Goal: Task Accomplishment & Management: Manage account settings

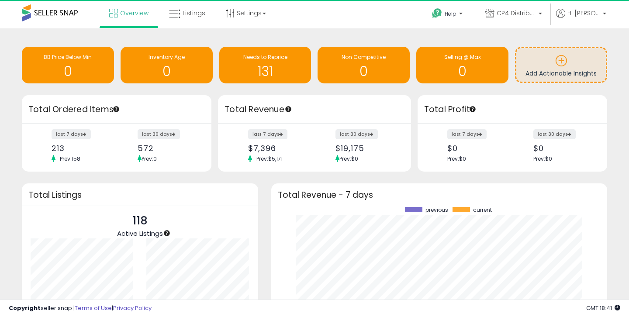
scroll to position [121, 319]
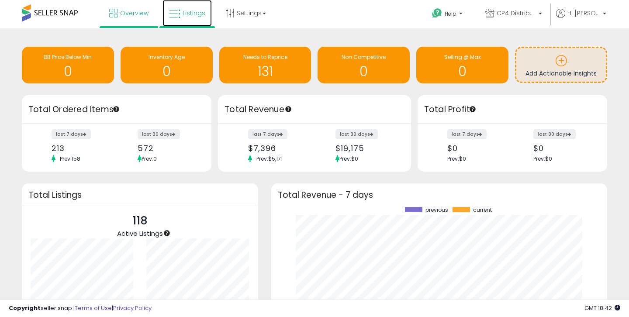
click at [204, 16] on link "Listings" at bounding box center [187, 13] width 49 height 26
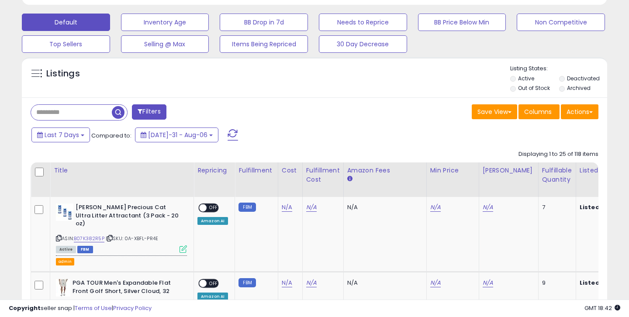
scroll to position [179, 339]
click at [149, 114] on button "Filters" at bounding box center [149, 111] width 34 height 15
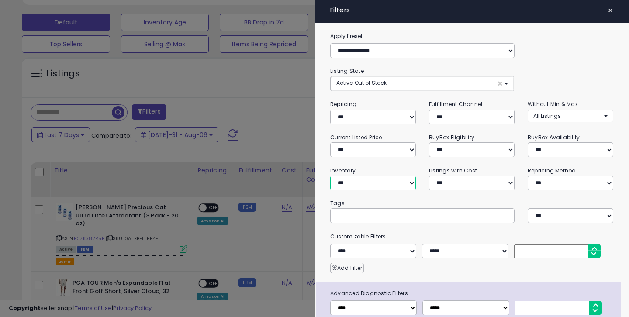
click at [352, 185] on select "**********" at bounding box center [373, 183] width 86 height 15
select select "********"
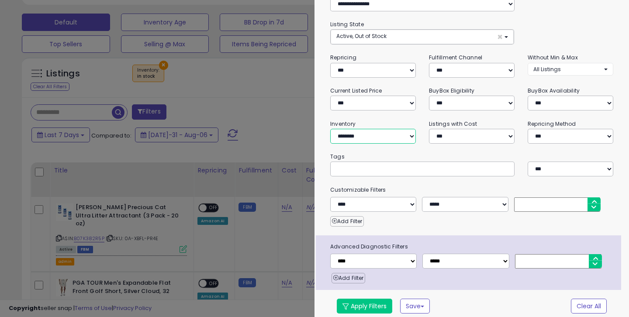
scroll to position [52, 0]
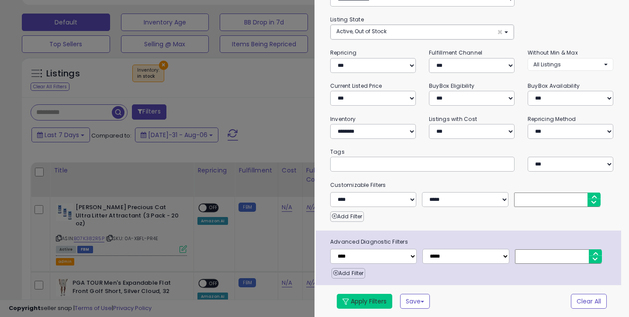
click at [350, 305] on button "Apply Filters" at bounding box center [364, 301] width 55 height 15
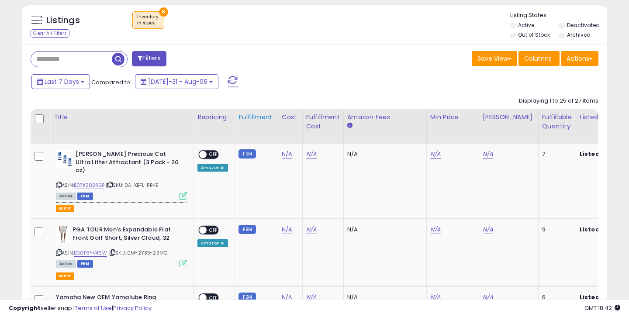
scroll to position [314, 0]
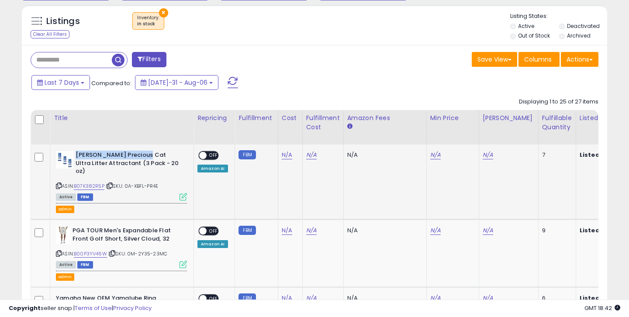
drag, startPoint x: 76, startPoint y: 155, endPoint x: 137, endPoint y: 154, distance: 60.7
click at [138, 154] on b "Dr. Elsey's Precious Cat Ultra Litter Attractant (3 Pack - 20 oz)" at bounding box center [129, 164] width 106 height 27
click at [433, 156] on link "N/A" at bounding box center [435, 155] width 10 height 9
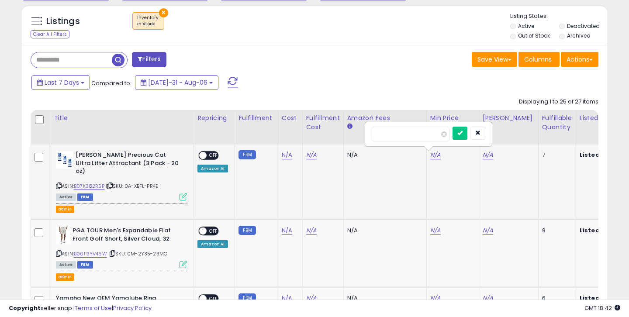
type input "*****"
click at [386, 137] on input "*****" at bounding box center [411, 134] width 78 height 15
click at [481, 135] on icon "button" at bounding box center [477, 132] width 5 height 5
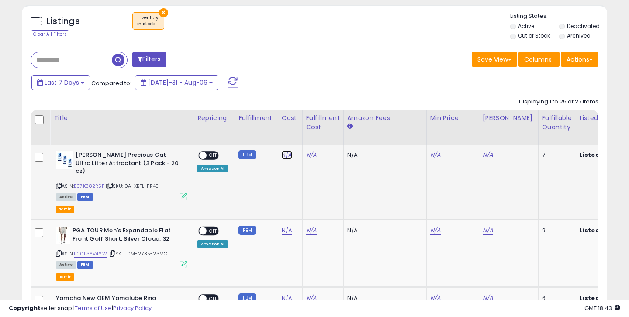
click at [288, 159] on link "N/A" at bounding box center [287, 155] width 10 height 9
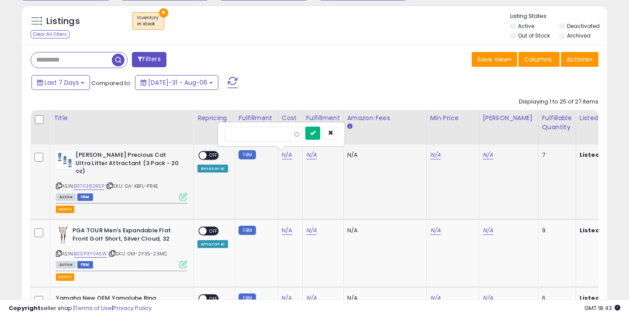
type input "*****"
click at [315, 135] on icon "submit" at bounding box center [312, 132] width 5 height 5
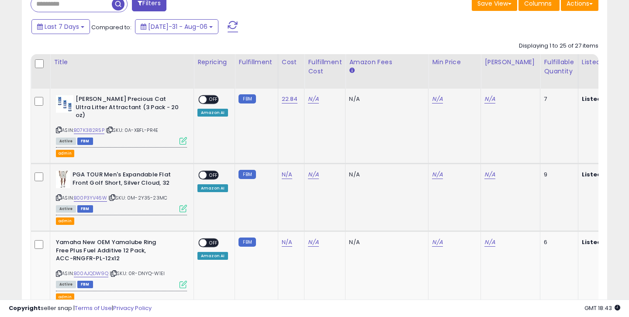
scroll to position [399, 0]
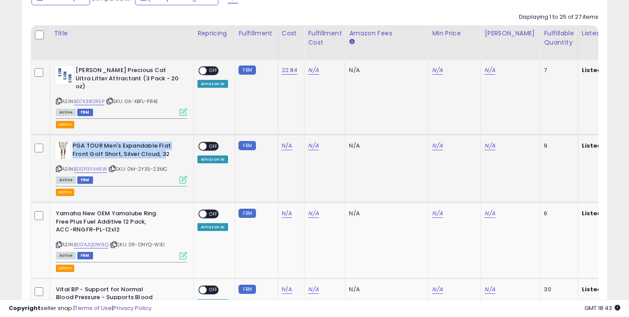
drag, startPoint x: 74, startPoint y: 139, endPoint x: 162, endPoint y: 142, distance: 87.9
click at [162, 142] on b "PGA TOUR Men's Expandable Flat Front Golf Short, Silver Cloud, 32" at bounding box center [126, 151] width 106 height 18
click at [154, 177] on div "Active FBM" at bounding box center [121, 180] width 131 height 6
click at [284, 142] on link "N/A" at bounding box center [287, 146] width 10 height 9
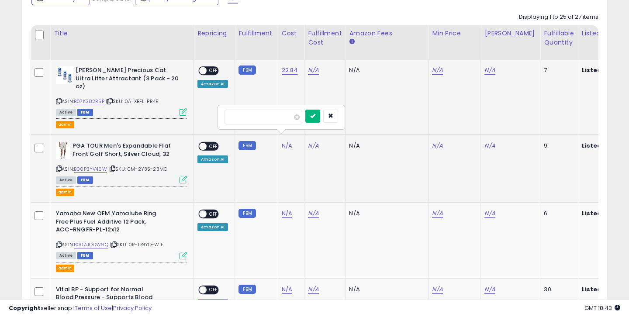
type input "**"
click at [320, 118] on button "submit" at bounding box center [312, 116] width 15 height 13
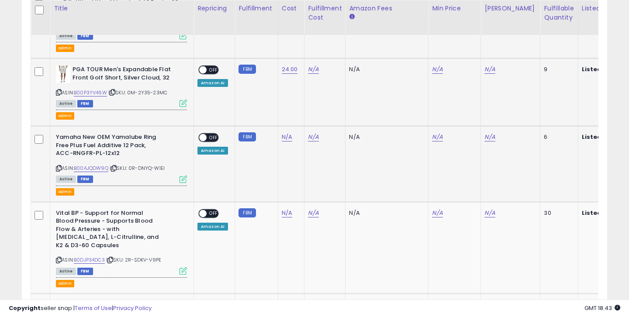
scroll to position [476, 0]
click at [287, 132] on link "N/A" at bounding box center [287, 136] width 10 height 9
type input "**"
click at [316, 107] on button "submit" at bounding box center [312, 106] width 15 height 13
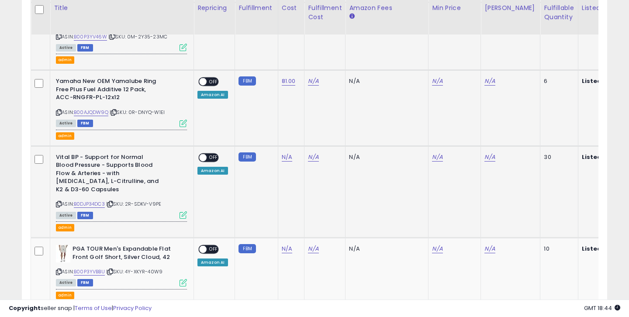
scroll to position [533, 0]
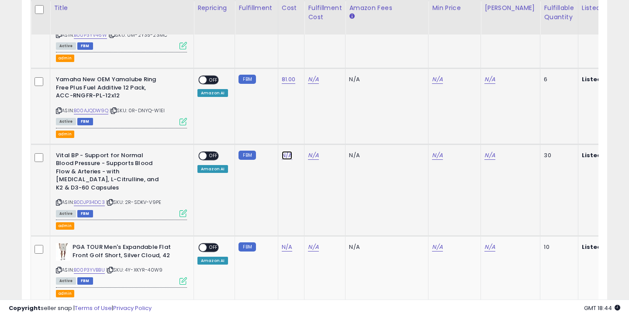
click at [288, 151] on link "N/A" at bounding box center [287, 155] width 10 height 9
type input "*****"
click at [320, 125] on button "submit" at bounding box center [312, 125] width 15 height 13
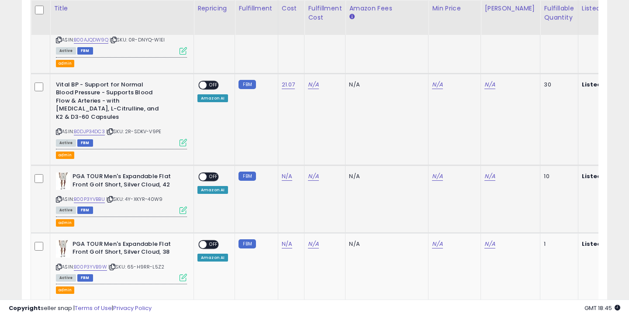
scroll to position [604, 0]
click at [285, 172] on link "N/A" at bounding box center [287, 176] width 10 height 9
type input "**"
click at [315, 140] on icon "submit" at bounding box center [312, 137] width 5 height 5
click at [285, 239] on link "N/A" at bounding box center [287, 243] width 10 height 9
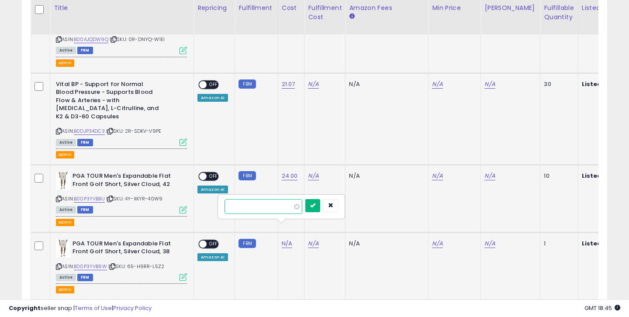
type input "**"
click at [315, 206] on icon "submit" at bounding box center [312, 205] width 5 height 5
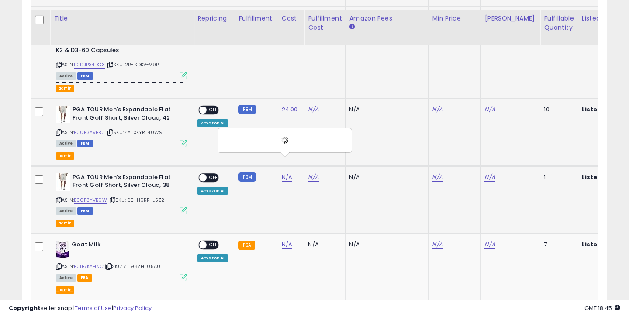
scroll to position [686, 0]
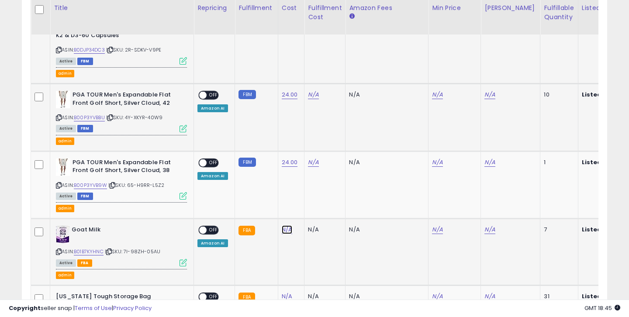
click at [283, 225] on link "N/A" at bounding box center [287, 229] width 10 height 9
type input "****"
click at [315, 193] on icon "submit" at bounding box center [312, 191] width 5 height 5
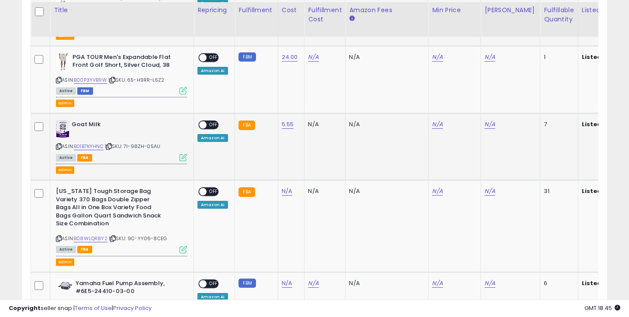
scroll to position [795, 0]
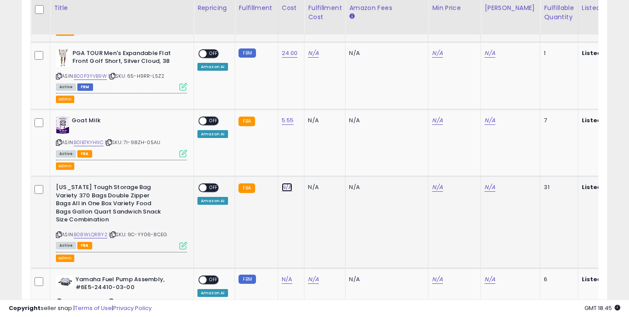
click at [285, 183] on link "N/A" at bounding box center [287, 187] width 10 height 9
click at [285, 215] on td "N/A" at bounding box center [291, 223] width 27 height 92
click at [333, 148] on icon "button" at bounding box center [330, 148] width 5 height 5
click at [286, 183] on link "N/A" at bounding box center [287, 187] width 10 height 9
type input "*****"
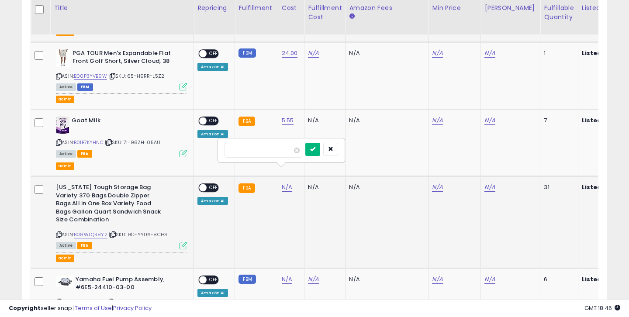
click at [319, 154] on button "submit" at bounding box center [312, 149] width 15 height 13
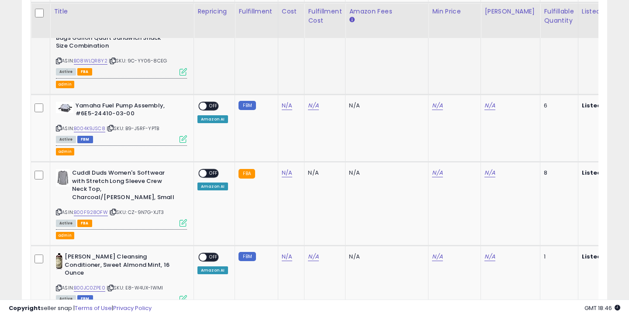
scroll to position [974, 0]
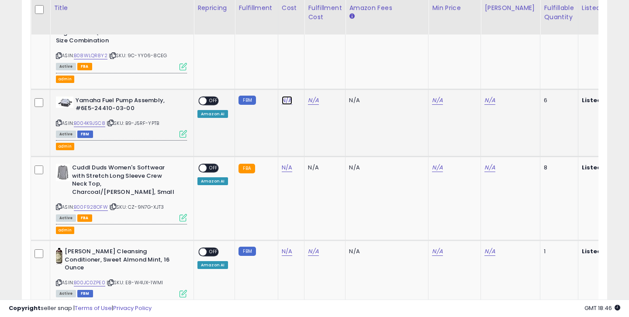
click at [290, 96] on link "N/A" at bounding box center [287, 100] width 10 height 9
type input "**"
click at [316, 66] on button "submit" at bounding box center [312, 62] width 15 height 13
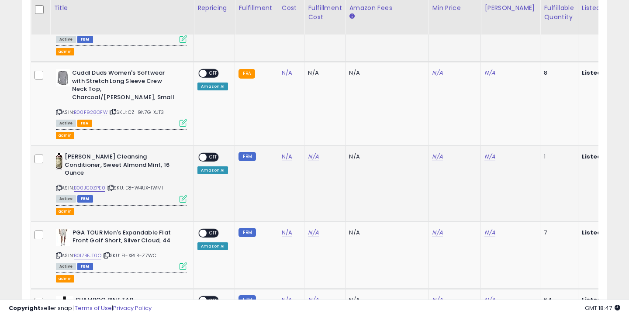
scroll to position [1069, 0]
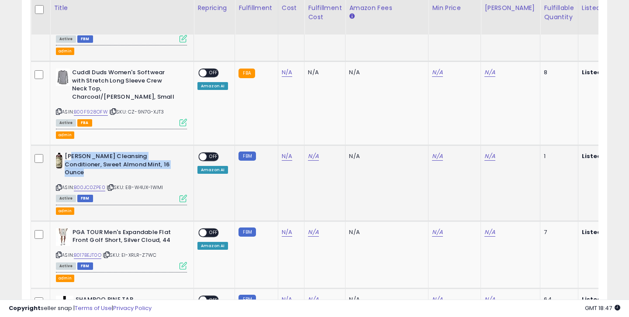
drag, startPoint x: 73, startPoint y: 135, endPoint x: 167, endPoint y: 146, distance: 95.5
click at [167, 152] on b "[PERSON_NAME] Cleansing Conditioner, Sweet Almond Mint, 16 Ounce" at bounding box center [118, 165] width 106 height 27
click at [285, 77] on link "N/A" at bounding box center [287, 72] width 10 height 9
type input "*****"
click at [315, 111] on icon "submit" at bounding box center [312, 109] width 5 height 5
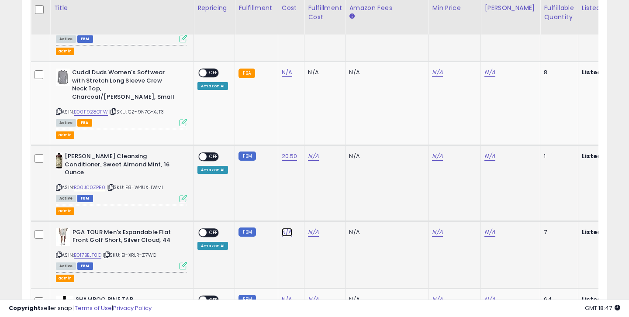
click at [285, 77] on link "N/A" at bounding box center [287, 72] width 10 height 9
type input "**"
click at [315, 188] on icon "submit" at bounding box center [312, 185] width 5 height 5
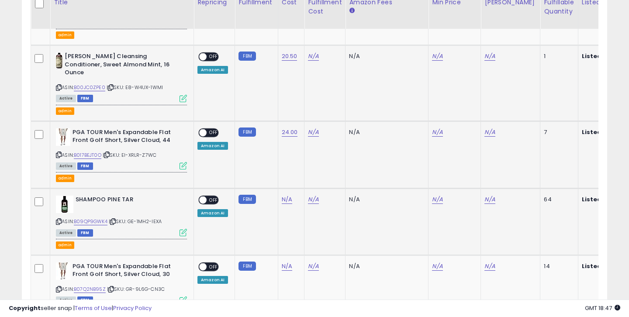
scroll to position [1172, 0]
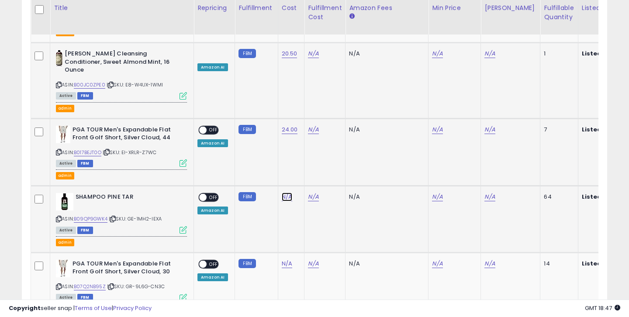
type input "*****"
click at [315, 152] on icon "submit" at bounding box center [312, 150] width 5 height 5
type input "**"
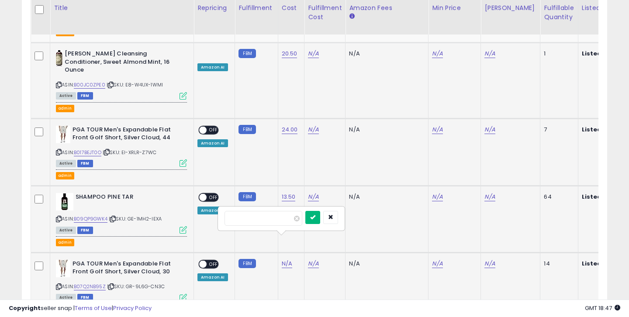
click at [318, 223] on button "submit" at bounding box center [312, 217] width 15 height 13
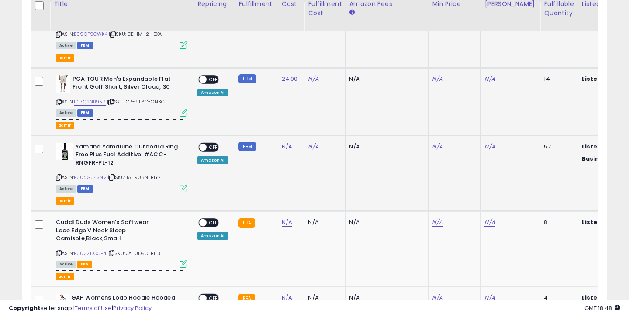
scroll to position [1357, 0]
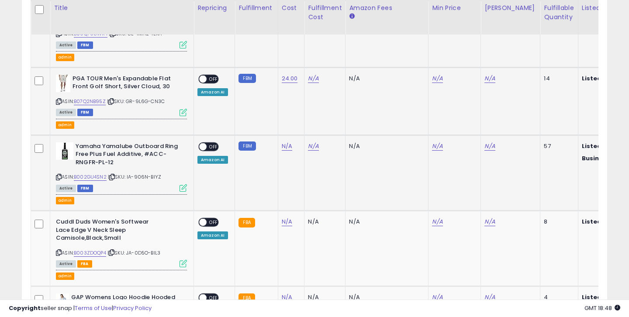
click at [290, 142] on div "N/A" at bounding box center [290, 146] width 16 height 8
type input "****"
click at [320, 100] on button "submit" at bounding box center [312, 99] width 15 height 13
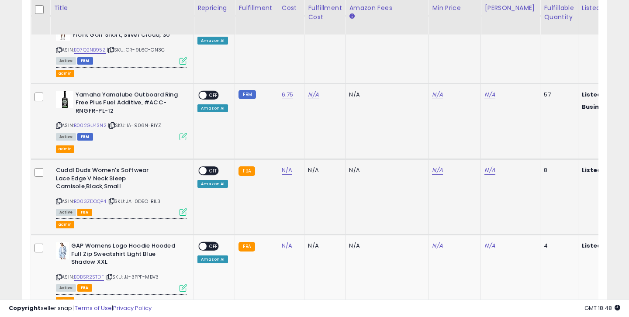
scroll to position [1409, 0]
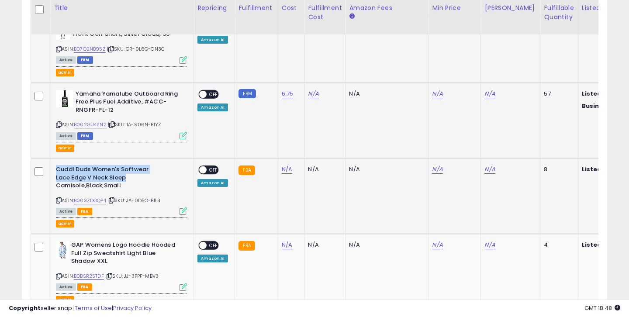
drag, startPoint x: 56, startPoint y: 148, endPoint x: 123, endPoint y: 150, distance: 66.4
click at [123, 166] on b "Cuddl Duds Women's Softwear Lace Edge V Neck Sleep Camisole,Black,Small" at bounding box center [109, 179] width 106 height 27
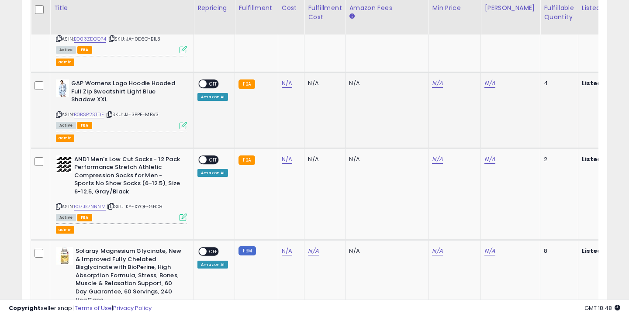
scroll to position [1571, 0]
type input "**"
click at [320, 109] on button "submit" at bounding box center [312, 113] width 15 height 13
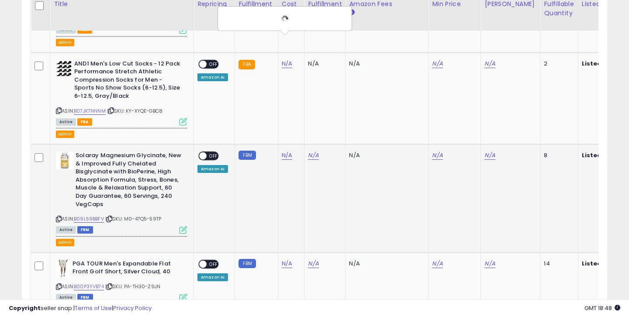
scroll to position [1670, 0]
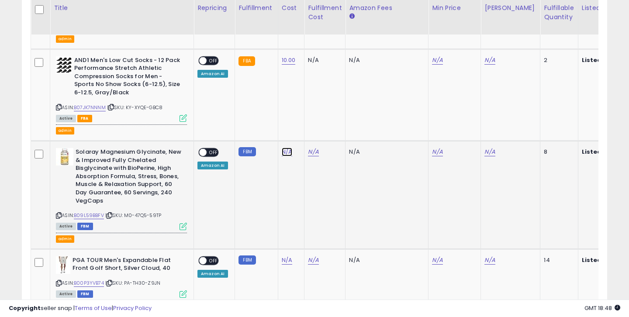
type input "*****"
click at [315, 105] on icon "submit" at bounding box center [312, 105] width 5 height 5
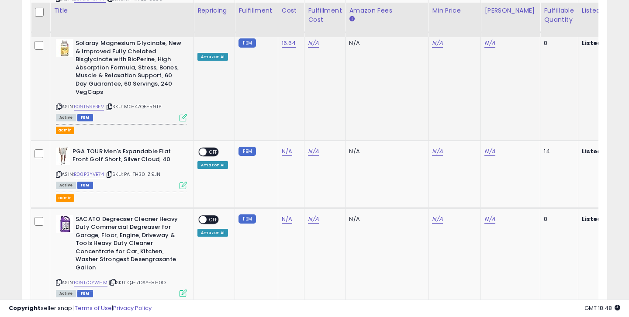
scroll to position [1783, 0]
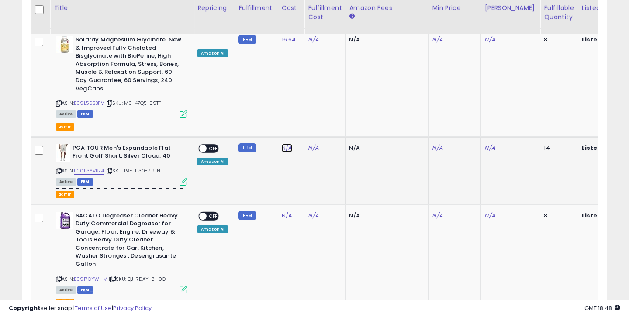
type input "**"
click at [315, 100] on icon "submit" at bounding box center [312, 101] width 5 height 5
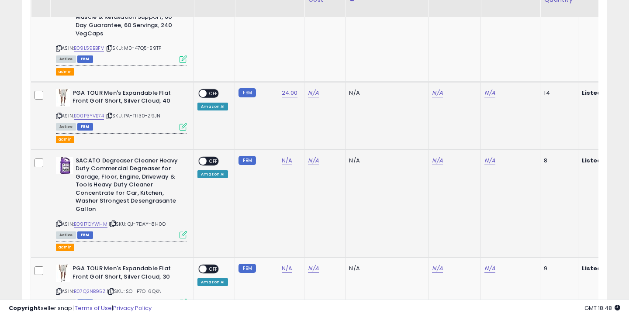
scroll to position [1843, 0]
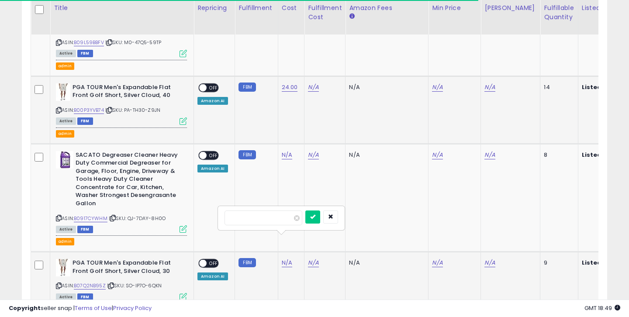
type input "**"
click at [315, 217] on icon "submit" at bounding box center [312, 216] width 5 height 5
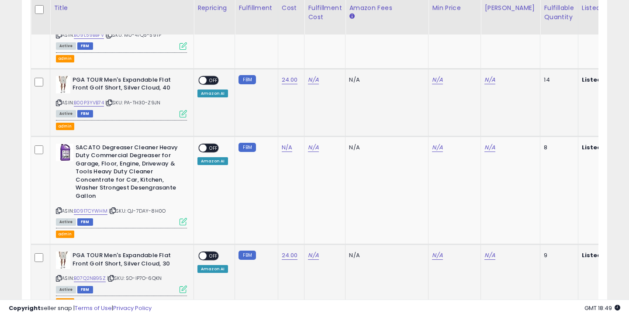
scroll to position [1839, 0]
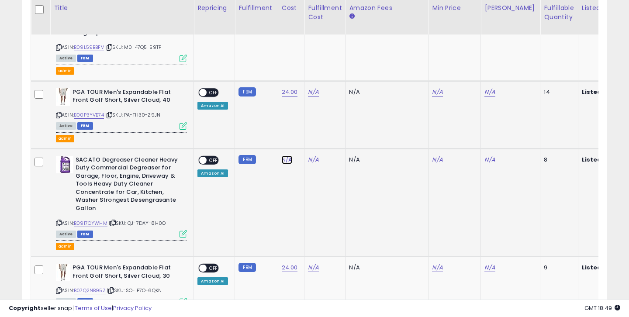
type input "****"
click at [315, 116] on icon "submit" at bounding box center [312, 113] width 5 height 5
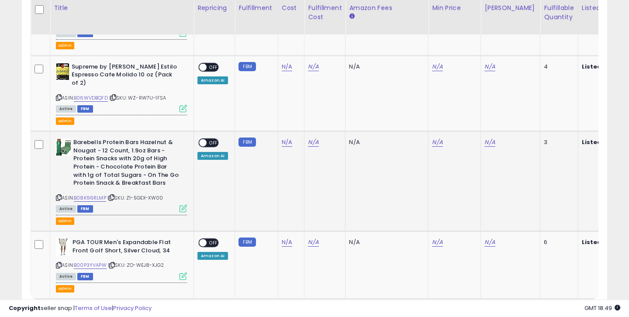
scroll to position [2108, 0]
click at [288, 231] on td "N/A" at bounding box center [291, 265] width 27 height 68
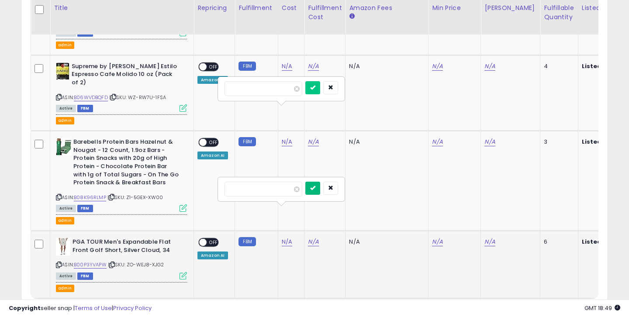
type input "**"
click at [315, 189] on icon "submit" at bounding box center [312, 187] width 5 height 5
click at [585, 308] on link "2" at bounding box center [592, 315] width 14 height 15
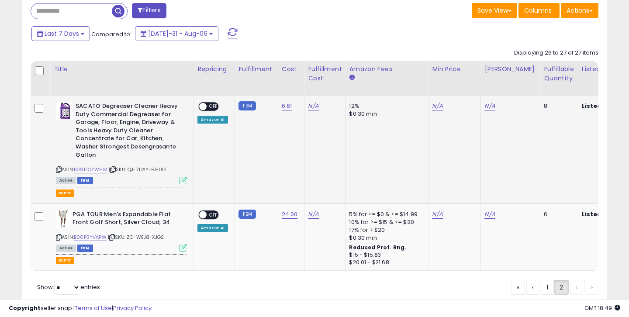
scroll to position [387, 0]
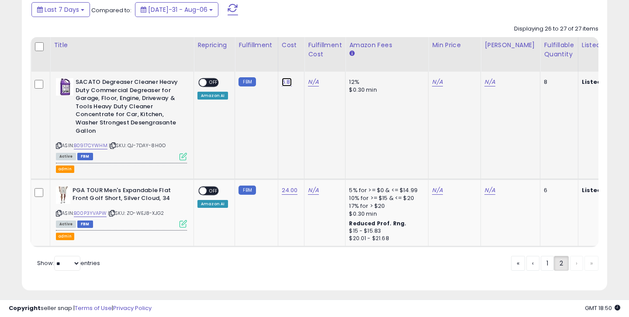
click at [285, 83] on link "6.81" at bounding box center [287, 82] width 10 height 9
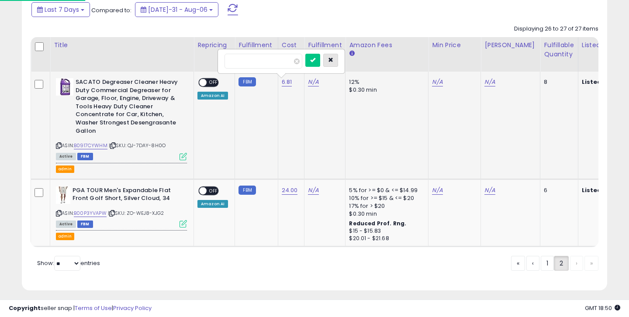
click at [338, 62] on button "button" at bounding box center [330, 60] width 15 height 13
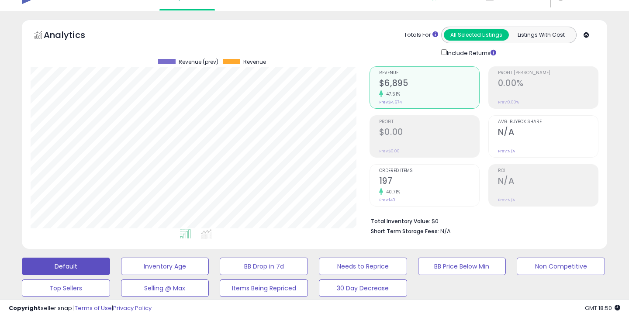
scroll to position [0, 0]
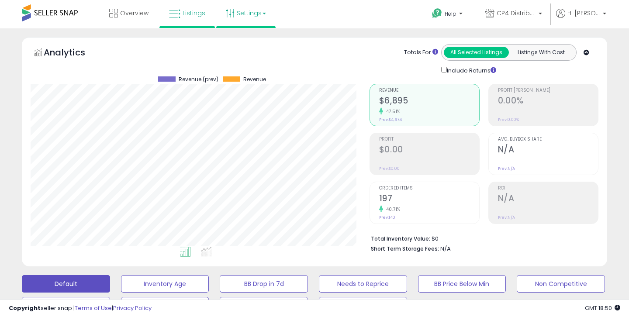
click at [258, 18] on link "Settings" at bounding box center [245, 13] width 53 height 26
click at [249, 45] on link "Store settings" at bounding box center [247, 44] width 39 height 8
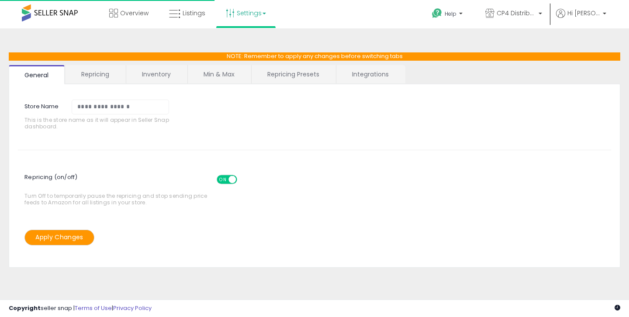
type textarea "**********"
click at [227, 72] on link "Min & Max" at bounding box center [219, 74] width 62 height 18
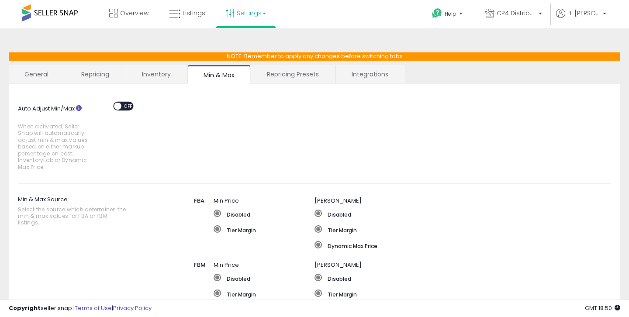
click at [128, 105] on span "OFF" at bounding box center [128, 105] width 14 height 7
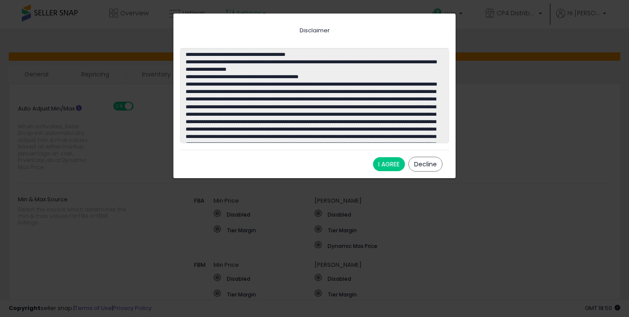
click at [391, 163] on button "I AGREE" at bounding box center [389, 164] width 32 height 14
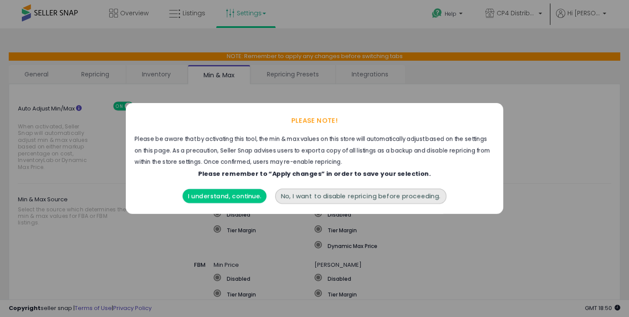
click at [227, 199] on button "I understand, continue." at bounding box center [225, 196] width 84 height 14
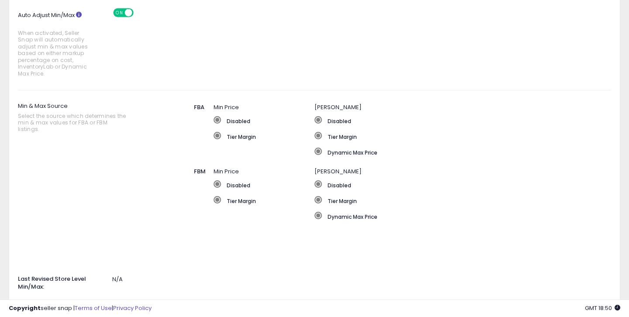
scroll to position [99, 0]
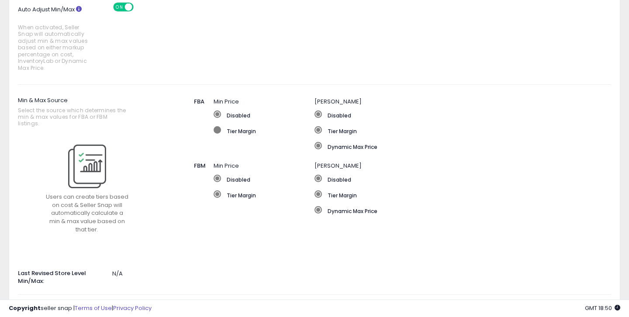
click at [232, 132] on label "Tier Margin" at bounding box center [264, 130] width 101 height 9
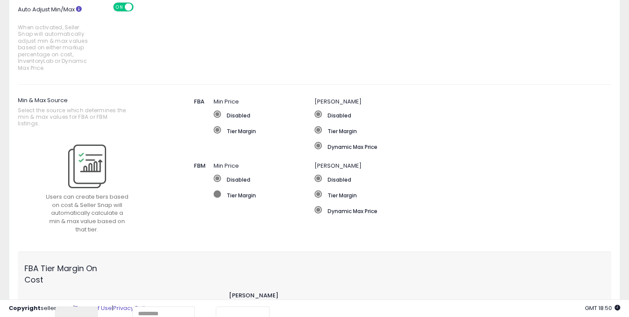
click at [240, 194] on label "Tier Margin" at bounding box center [264, 194] width 101 height 9
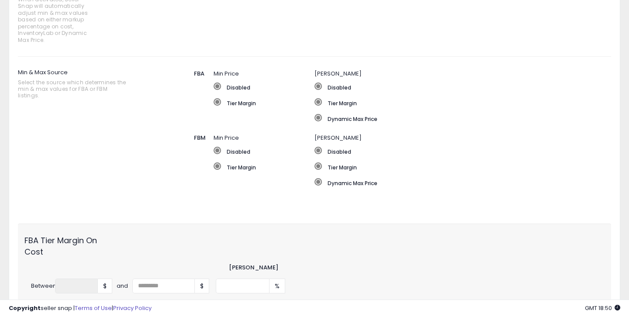
scroll to position [0, 0]
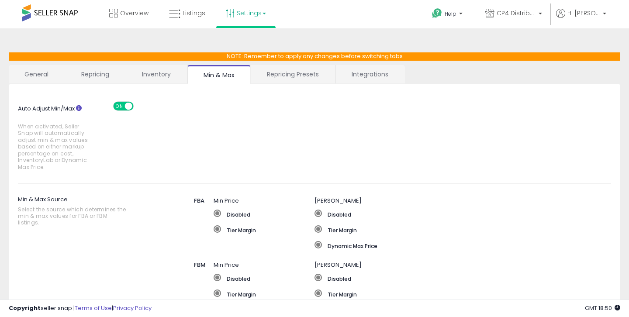
click at [606, 14] on li "Hi Brandon Account Profile Stop impersonating" at bounding box center [581, 19] width 56 height 21
click at [603, 13] on p "Hi [PERSON_NAME]" at bounding box center [581, 14] width 50 height 11
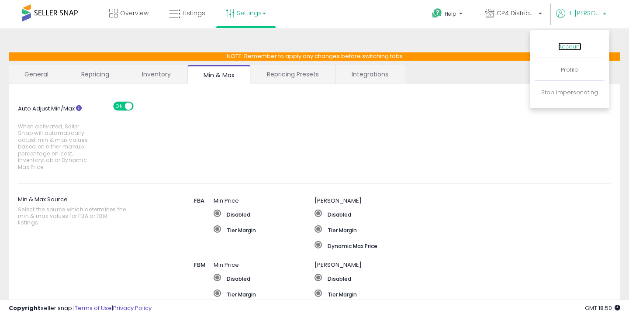
click at [574, 46] on link "Account" at bounding box center [569, 46] width 23 height 8
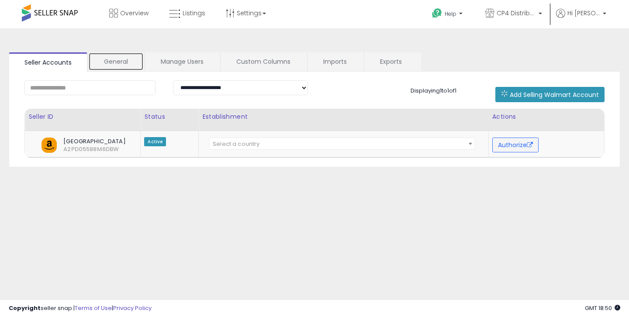
click at [114, 61] on link "General" at bounding box center [115, 61] width 55 height 18
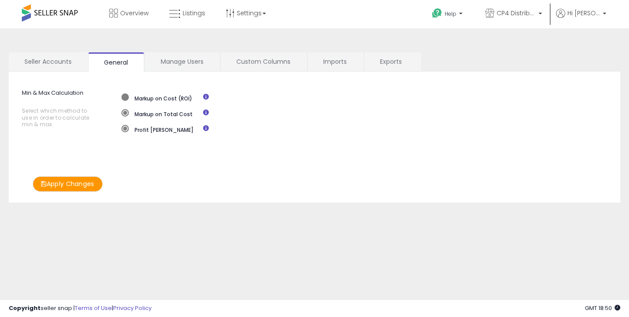
click at [155, 100] on label "Markup on Cost (ROI)" at bounding box center [156, 97] width 71 height 9
click at [72, 185] on button "Apply Changes" at bounding box center [68, 184] width 70 height 15
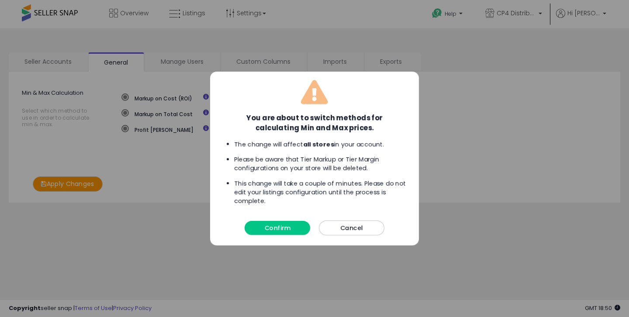
click at [284, 225] on button "Confirm" at bounding box center [278, 228] width 66 height 14
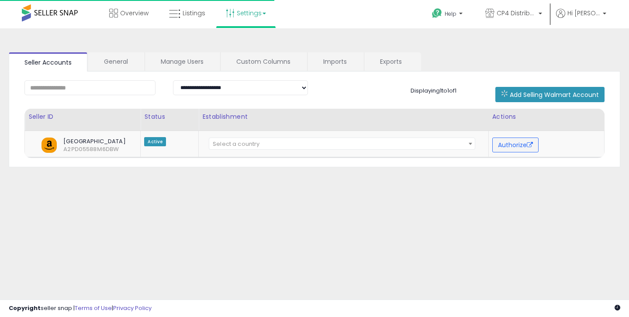
click at [266, 16] on link "Settings" at bounding box center [245, 13] width 53 height 26
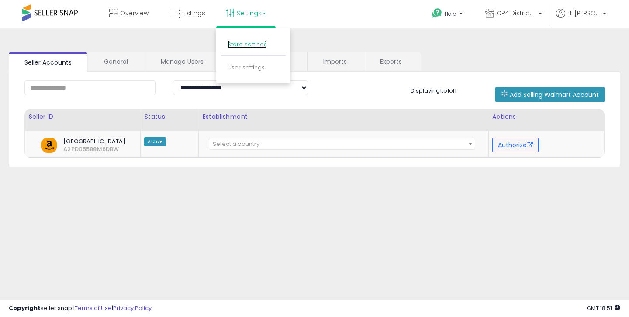
click at [249, 44] on link "Store settings" at bounding box center [247, 44] width 39 height 8
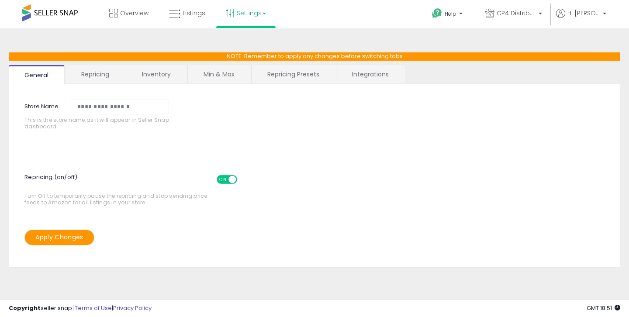
click at [214, 74] on link "Min & Max" at bounding box center [219, 74] width 62 height 18
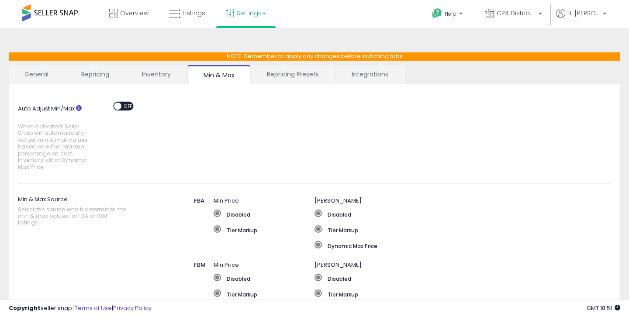
click at [124, 107] on span "OFF" at bounding box center [128, 105] width 14 height 7
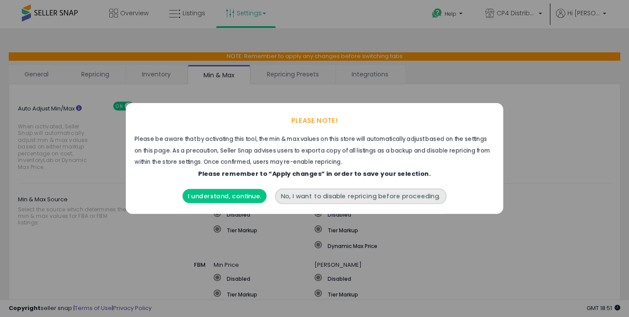
click at [231, 196] on button "I understand, continue." at bounding box center [225, 196] width 84 height 14
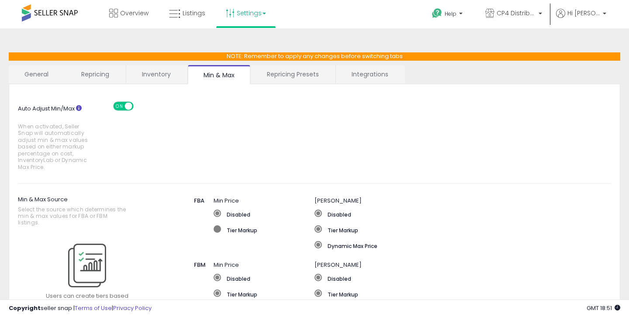
click at [216, 232] on label "Tier Markup" at bounding box center [264, 229] width 101 height 9
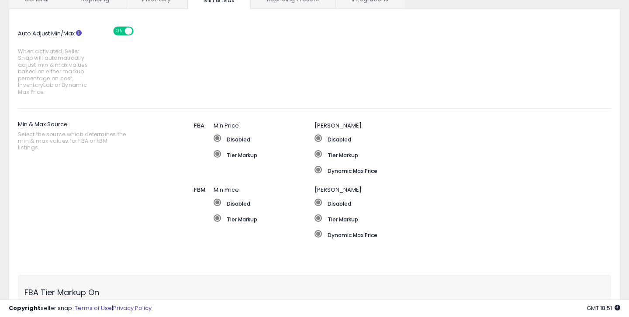
scroll to position [83, 0]
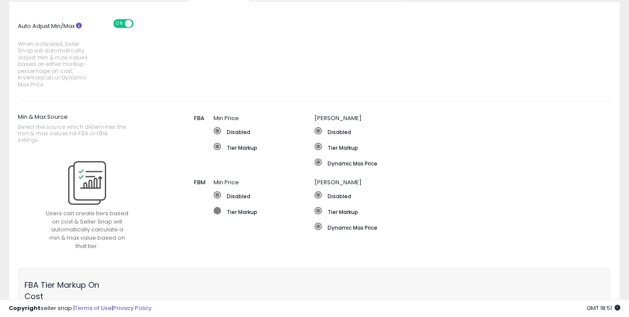
click at [219, 212] on span at bounding box center [217, 210] width 7 height 7
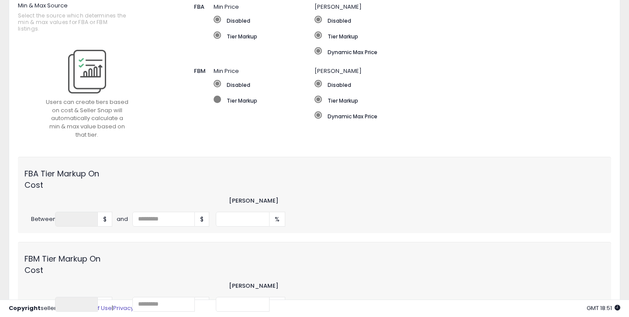
scroll to position [195, 0]
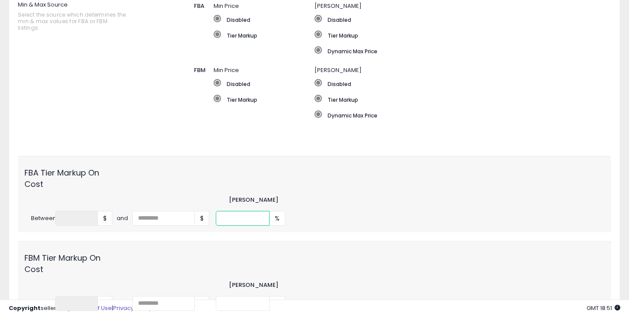
click at [229, 219] on input "number" at bounding box center [243, 218] width 54 height 15
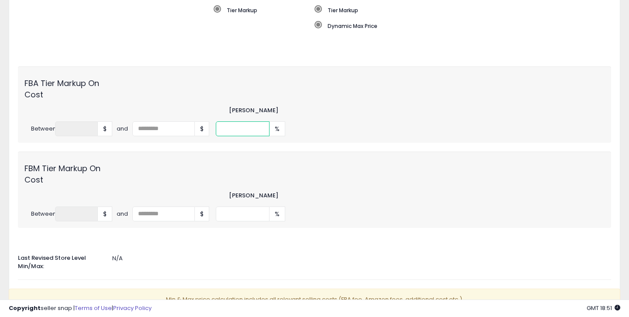
scroll to position [285, 0]
type input "**"
click at [230, 211] on input "number" at bounding box center [243, 213] width 54 height 15
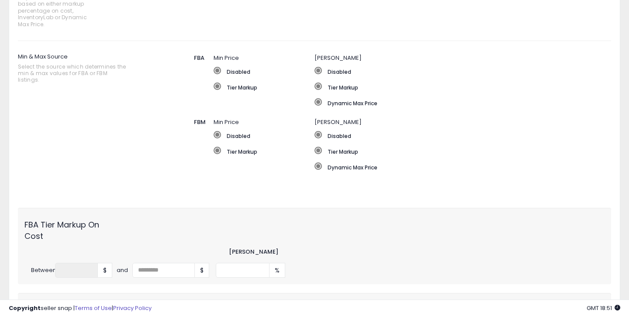
scroll to position [143, 0]
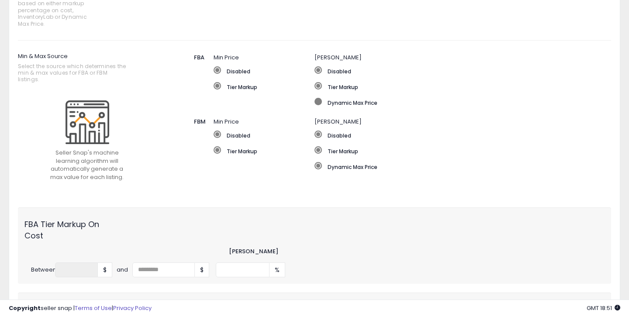
type input "**"
click at [364, 105] on label "Dynamic Max Price" at bounding box center [441, 102] width 253 height 9
click at [349, 166] on label "Dynamic Max Price" at bounding box center [416, 166] width 202 height 9
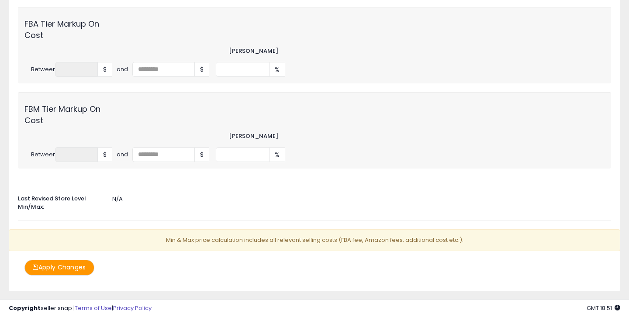
scroll to position [346, 0]
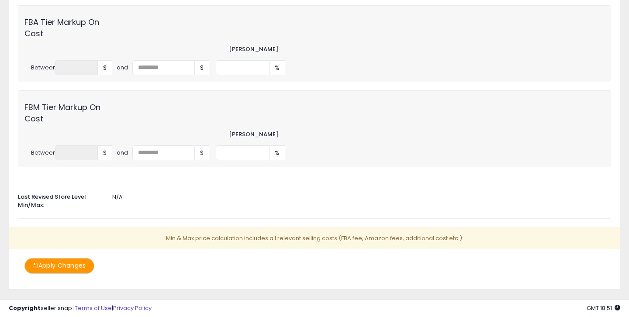
click at [50, 266] on button "Apply Changes" at bounding box center [59, 265] width 70 height 15
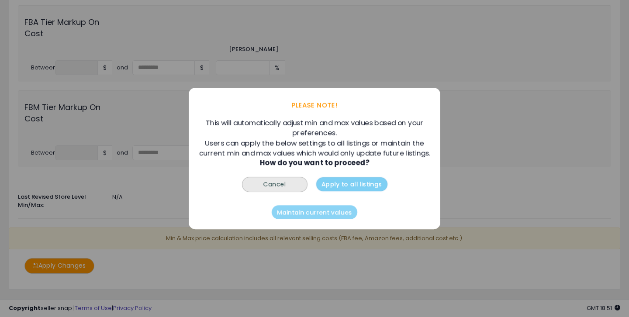
click at [359, 191] on button "Apply to all listings" at bounding box center [351, 184] width 71 height 14
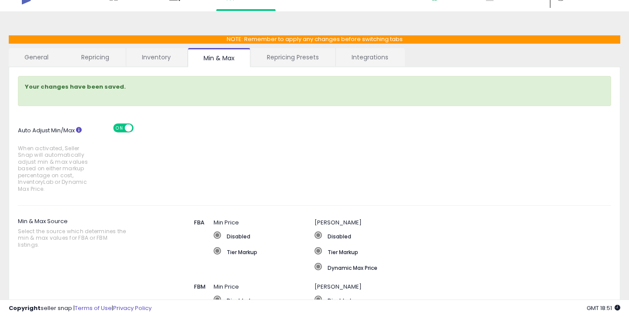
scroll to position [0, 0]
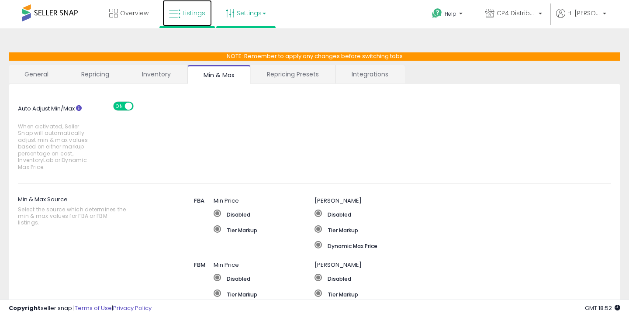
click at [194, 17] on link "Listings" at bounding box center [187, 13] width 49 height 26
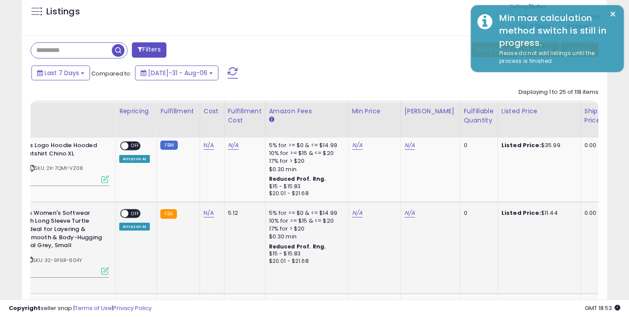
scroll to position [76, 0]
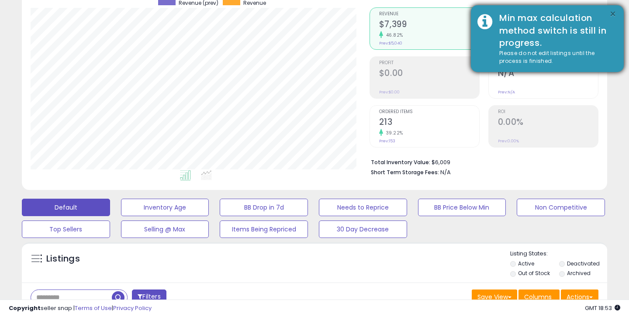
click at [612, 11] on button "×" at bounding box center [612, 14] width 7 height 11
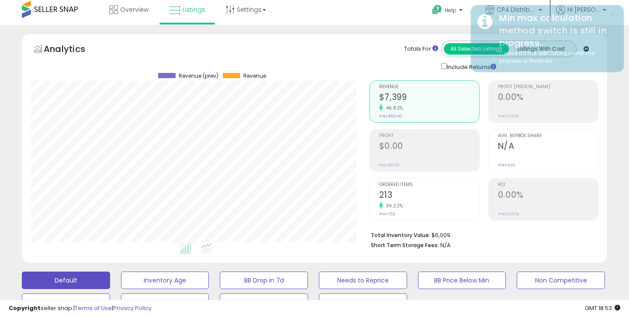
scroll to position [0, 0]
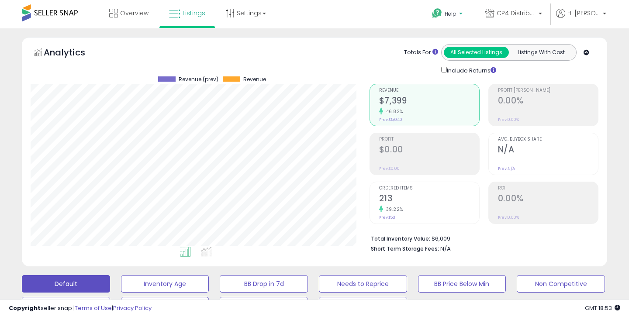
click at [459, 14] on b at bounding box center [460, 16] width 3 height 6
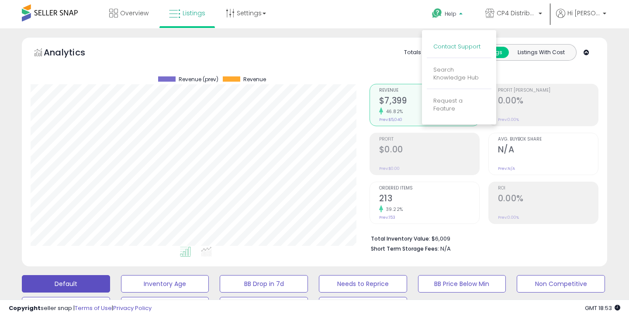
click at [446, 47] on link "Contact Support" at bounding box center [456, 46] width 47 height 8
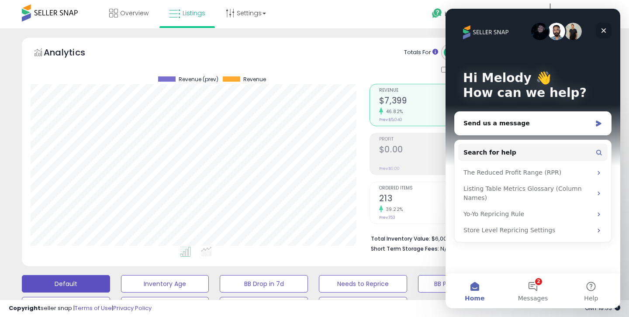
click at [606, 31] on icon "Close" at bounding box center [603, 30] width 7 height 7
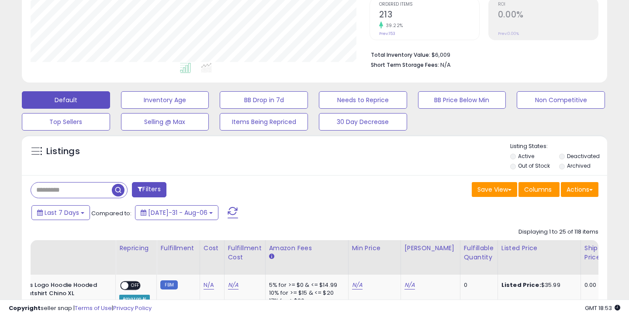
scroll to position [184, 0]
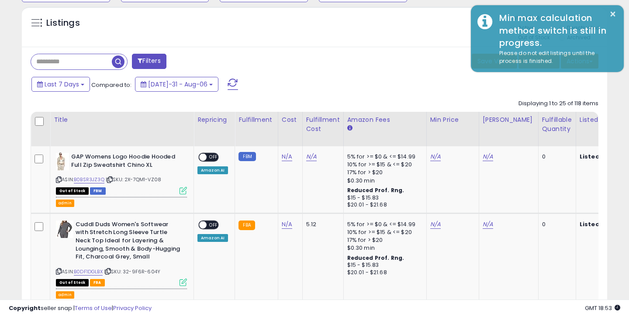
scroll to position [283, 0]
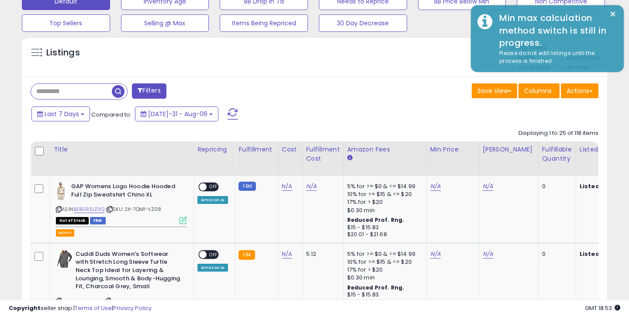
click at [159, 90] on button "Filters" at bounding box center [149, 90] width 34 height 15
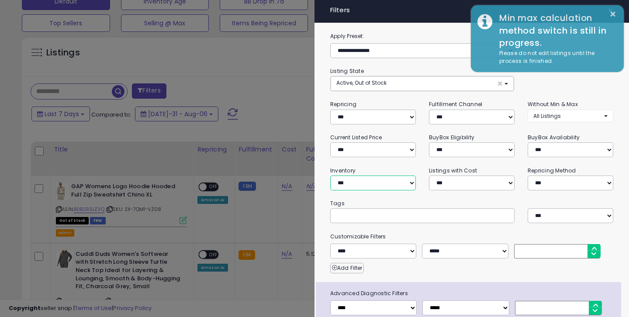
click at [352, 183] on select "**********" at bounding box center [373, 183] width 86 height 15
select select "********"
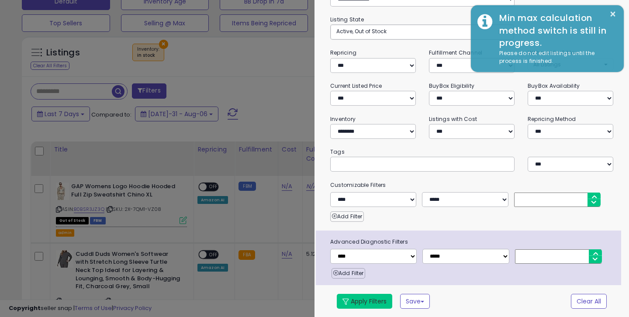
click at [359, 302] on button "Apply Filters" at bounding box center [364, 301] width 55 height 15
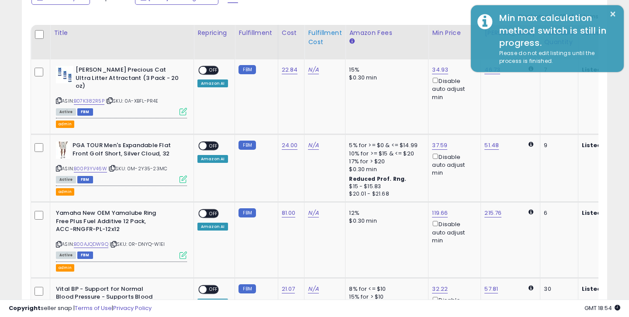
scroll to position [416, 0]
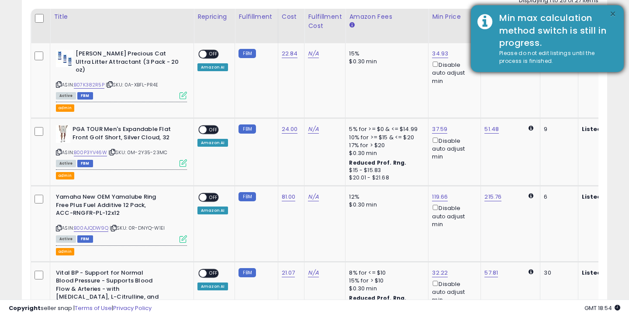
click at [613, 14] on button "×" at bounding box center [612, 14] width 7 height 11
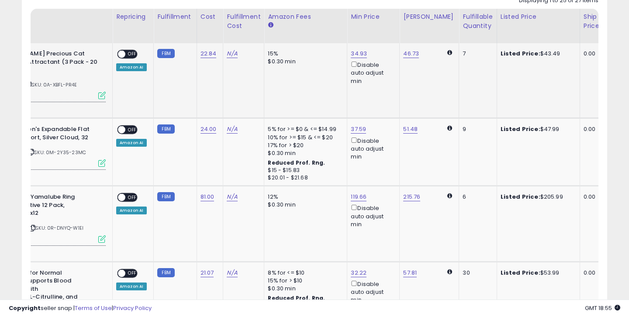
scroll to position [0, 83]
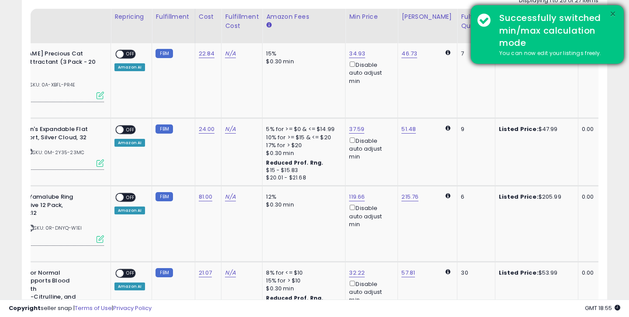
click at [613, 12] on button "×" at bounding box center [612, 14] width 7 height 11
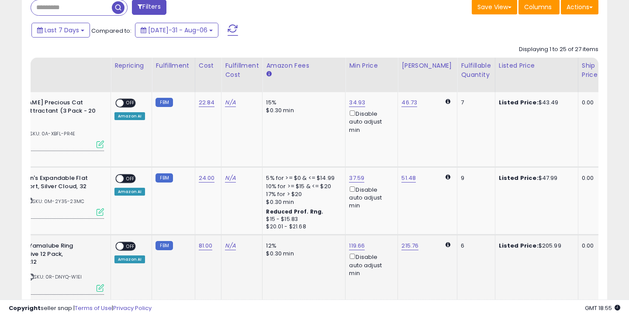
scroll to position [367, 0]
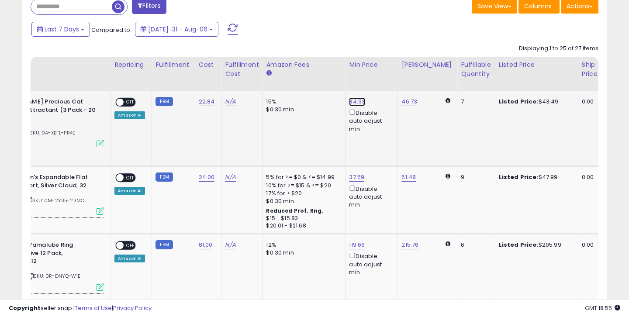
click at [352, 104] on link "34.93" at bounding box center [357, 101] width 16 height 9
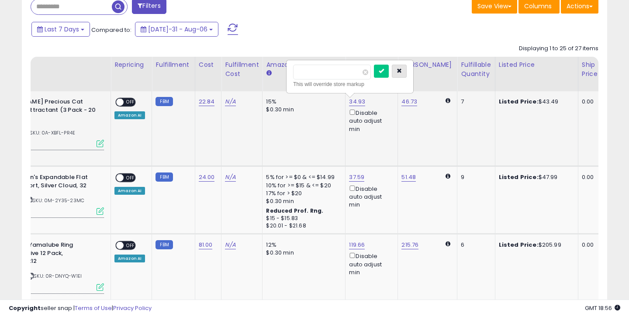
click at [402, 72] on icon "button" at bounding box center [399, 70] width 5 height 5
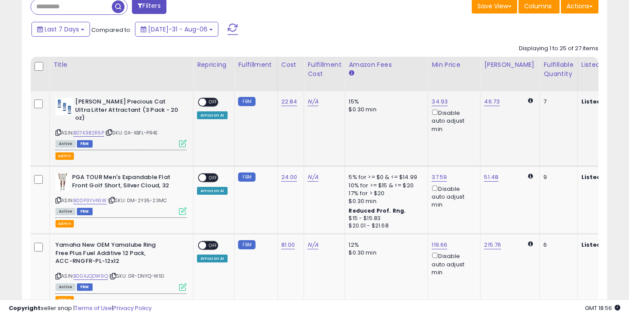
scroll to position [0, 0]
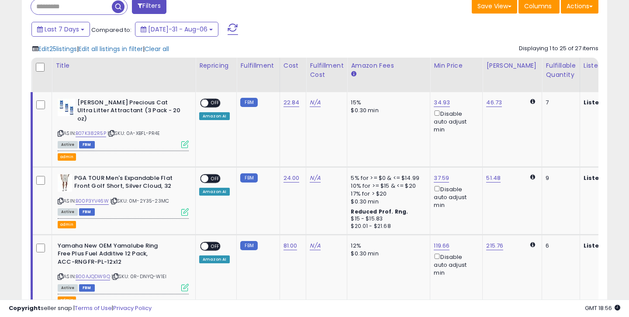
click at [576, 45] on div "Displaying 1 to 25 of 27 items" at bounding box center [559, 49] width 80 height 8
click at [576, 48] on div "Displaying 1 to 25 of 27 items" at bounding box center [559, 49] width 80 height 8
click at [123, 52] on span "Edit all listings in filter" at bounding box center [111, 49] width 64 height 9
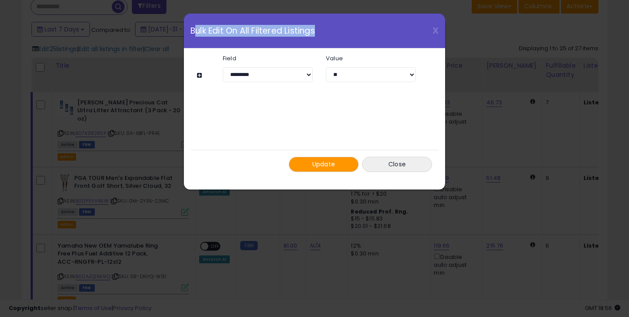
drag, startPoint x: 195, startPoint y: 30, endPoint x: 322, endPoint y: 31, distance: 127.1
click at [322, 31] on div "X Close Bulk Edit On All Filtered Listings" at bounding box center [314, 31] width 261 height 35
click at [258, 76] on select "**********" at bounding box center [268, 74] width 90 height 15
click at [272, 76] on select "**********" at bounding box center [268, 74] width 90 height 15
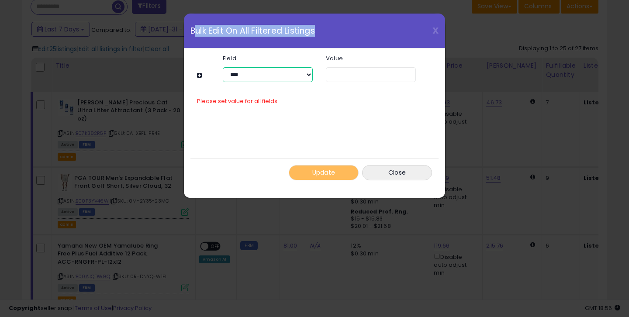
click at [256, 73] on select "**********" at bounding box center [268, 74] width 90 height 15
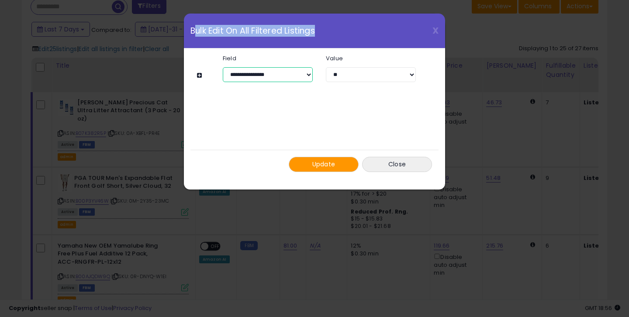
click at [253, 78] on select "**********" at bounding box center [268, 74] width 90 height 15
select select "*********"
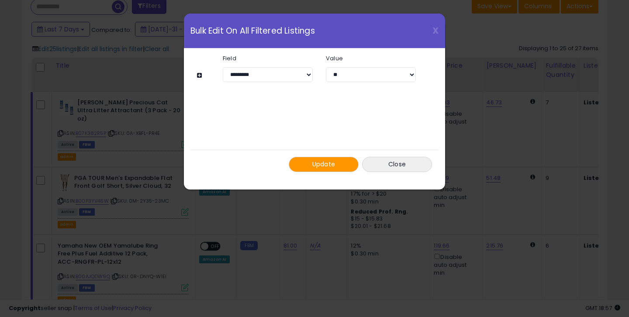
click at [384, 40] on div "X Close Bulk Edit On All Filtered Listings" at bounding box center [314, 31] width 261 height 35
click at [434, 31] on span "X" at bounding box center [436, 30] width 6 height 12
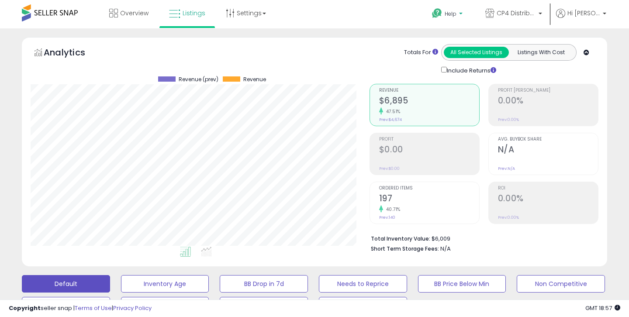
click at [454, 19] on p "Help" at bounding box center [448, 15] width 33 height 10
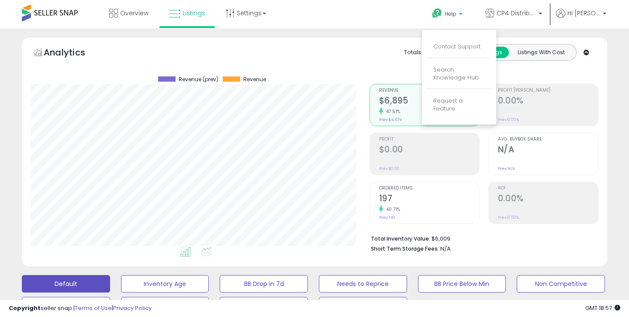
click at [452, 50] on link "Contact Support" at bounding box center [456, 46] width 47 height 8
